Goal: Connect with others: Connect with others

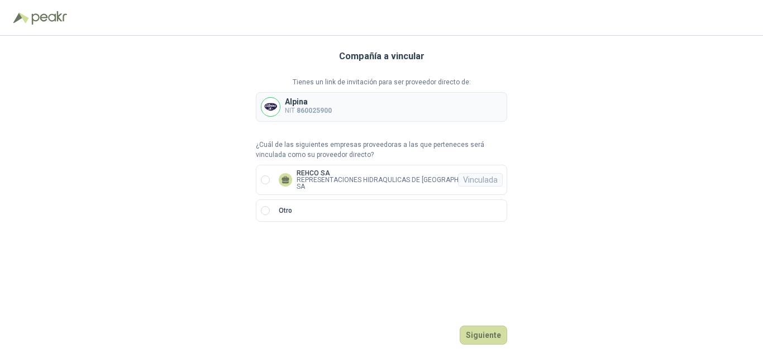
drag, startPoint x: 753, startPoint y: 0, endPoint x: 375, endPoint y: 264, distance: 461.4
click at [374, 265] on div "Compañía a vincular Tienes un link de invitación para ser proveedor directo de:…" at bounding box center [381, 197] width 251 height 322
click at [380, 178] on p "REPRESENTACIONES HIDRAQULICAS DE [GEOGRAPHIC_DATA] SA" at bounding box center [395, 183] width 197 height 13
click at [387, 110] on div "Alpina NIT 860025900" at bounding box center [381, 107] width 251 height 30
click at [490, 335] on button "Ingresar" at bounding box center [485, 335] width 44 height 19
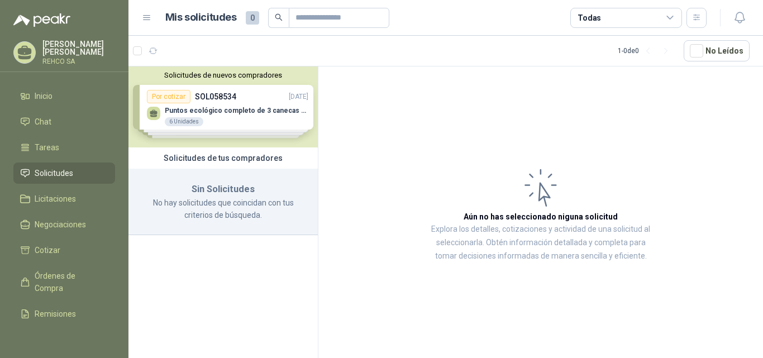
click at [249, 117] on div "Solicitudes de nuevos compradores Por cotizar SOL058534 [DATE] Puntos ecológico…" at bounding box center [223, 106] width 189 height 81
